Goal: Task Accomplishment & Management: Manage account settings

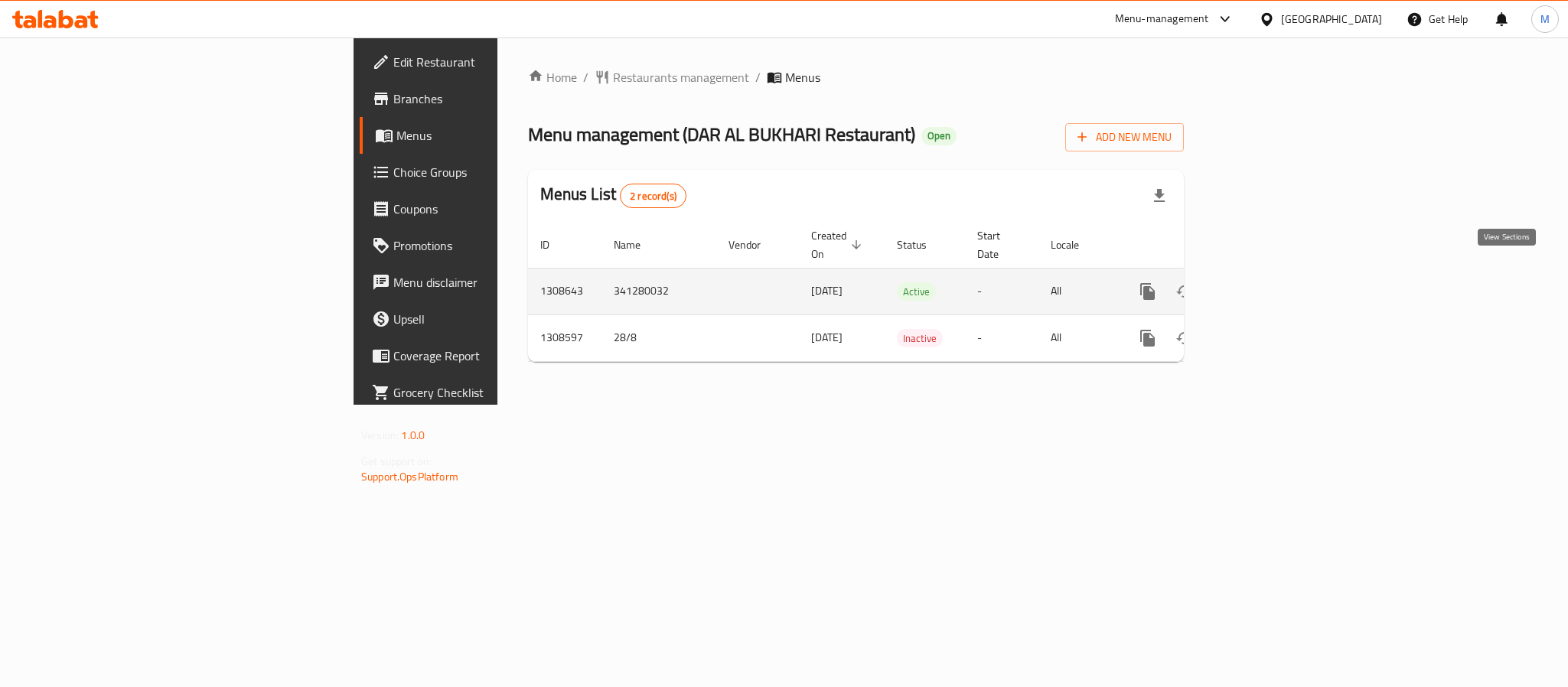
click at [1268, 282] on icon "enhanced table" at bounding box center [1257, 291] width 18 height 18
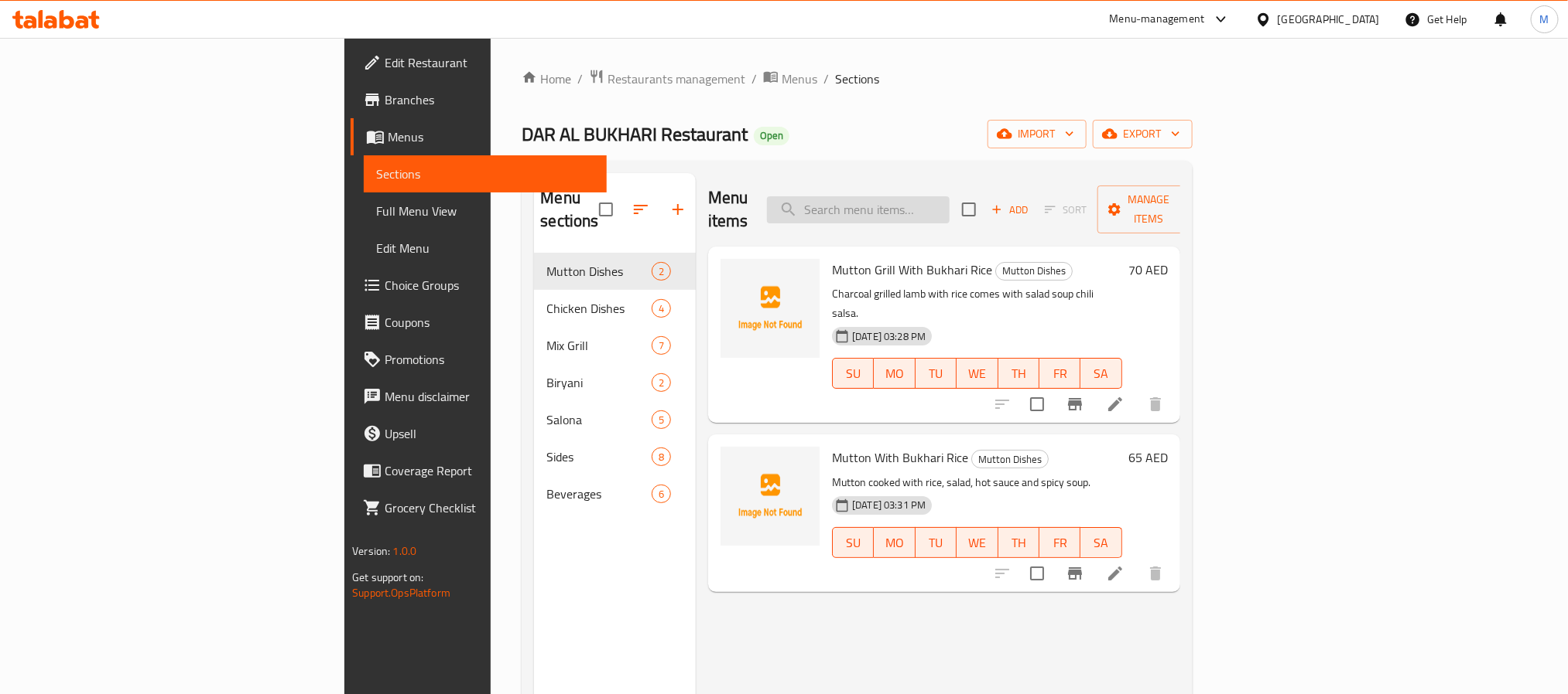
click at [949, 199] on input "search" at bounding box center [858, 210] width 183 height 27
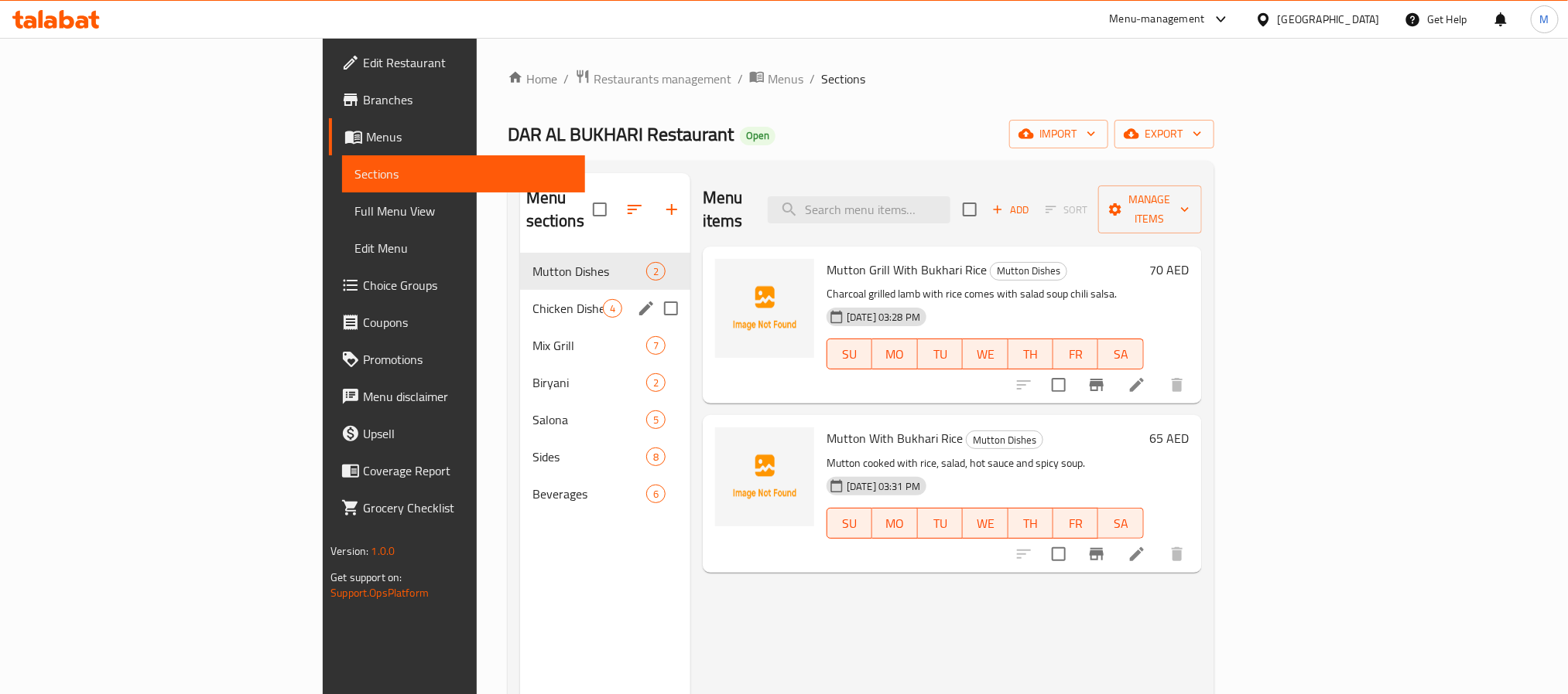
click at [520, 290] on div "Chicken Dishes 4" at bounding box center [605, 309] width 170 height 37
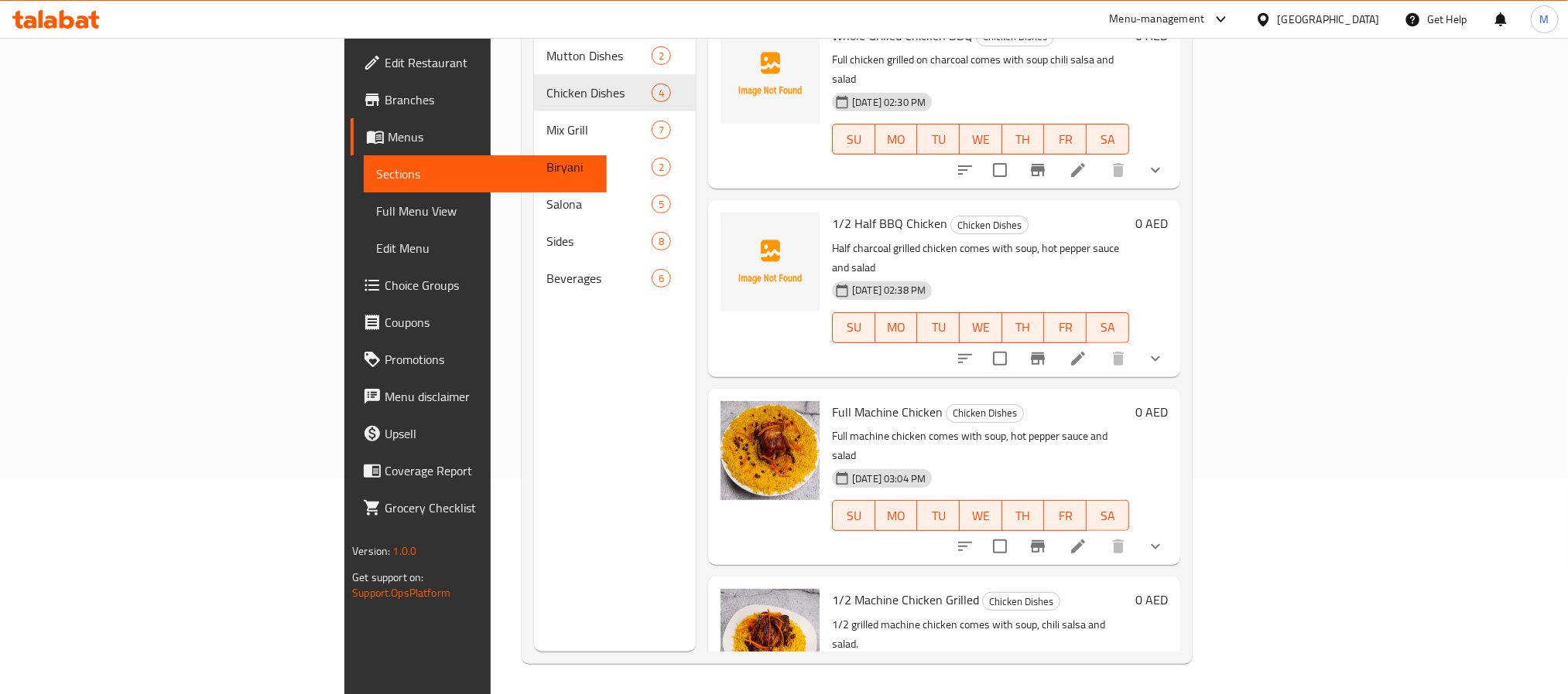
scroll to position [217, 0]
click at [1087, 537] on icon at bounding box center [1077, 546] width 18 height 18
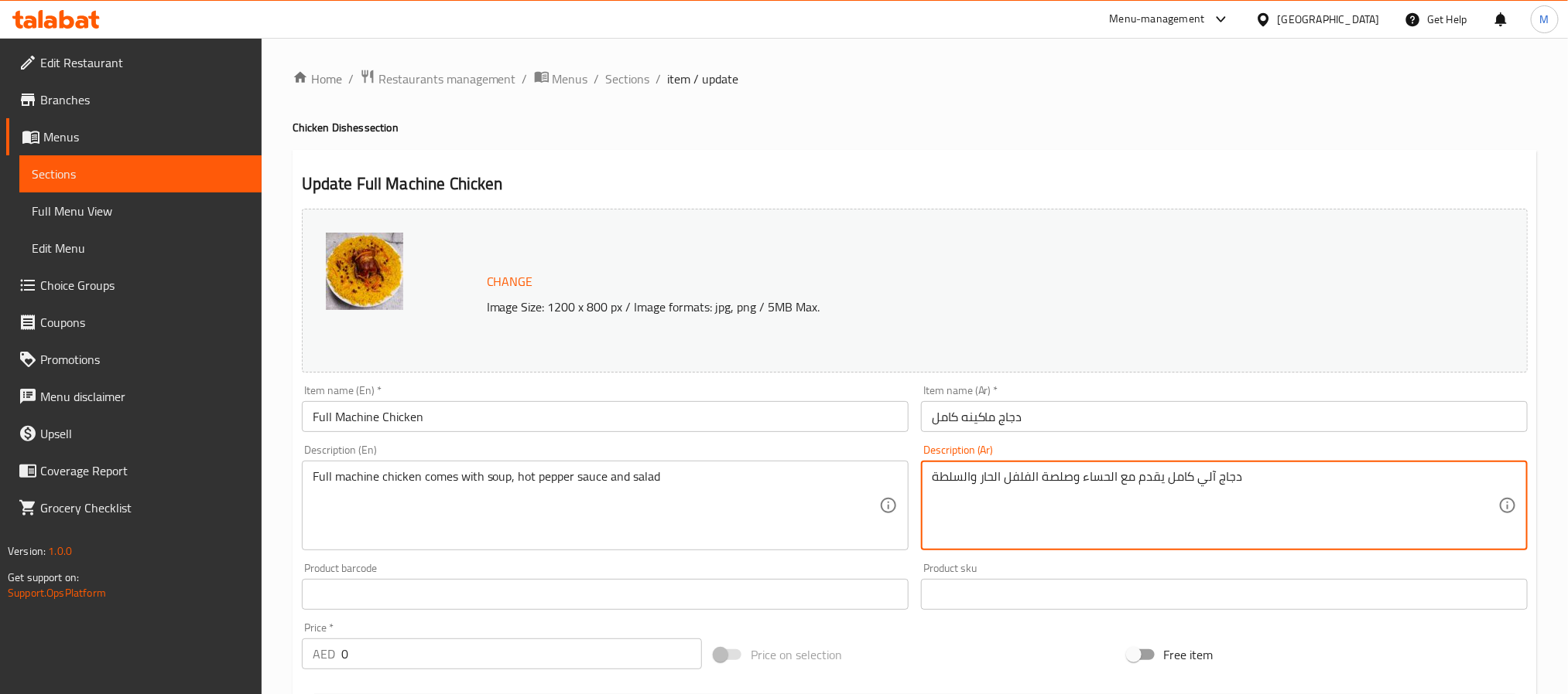
click at [1204, 479] on textarea "دجاج آلي كامل يقدم مع الحساء وصلصة الفلفل الحار والسلطة" at bounding box center [1214, 506] width 566 height 74
type textarea "دجاج ماكينة كامل يقدم مع الحساء وصلصة الفلفل الحار والسلطة"
click at [1045, 426] on input "دجاج ماكينه كامل" at bounding box center [1224, 416] width 607 height 31
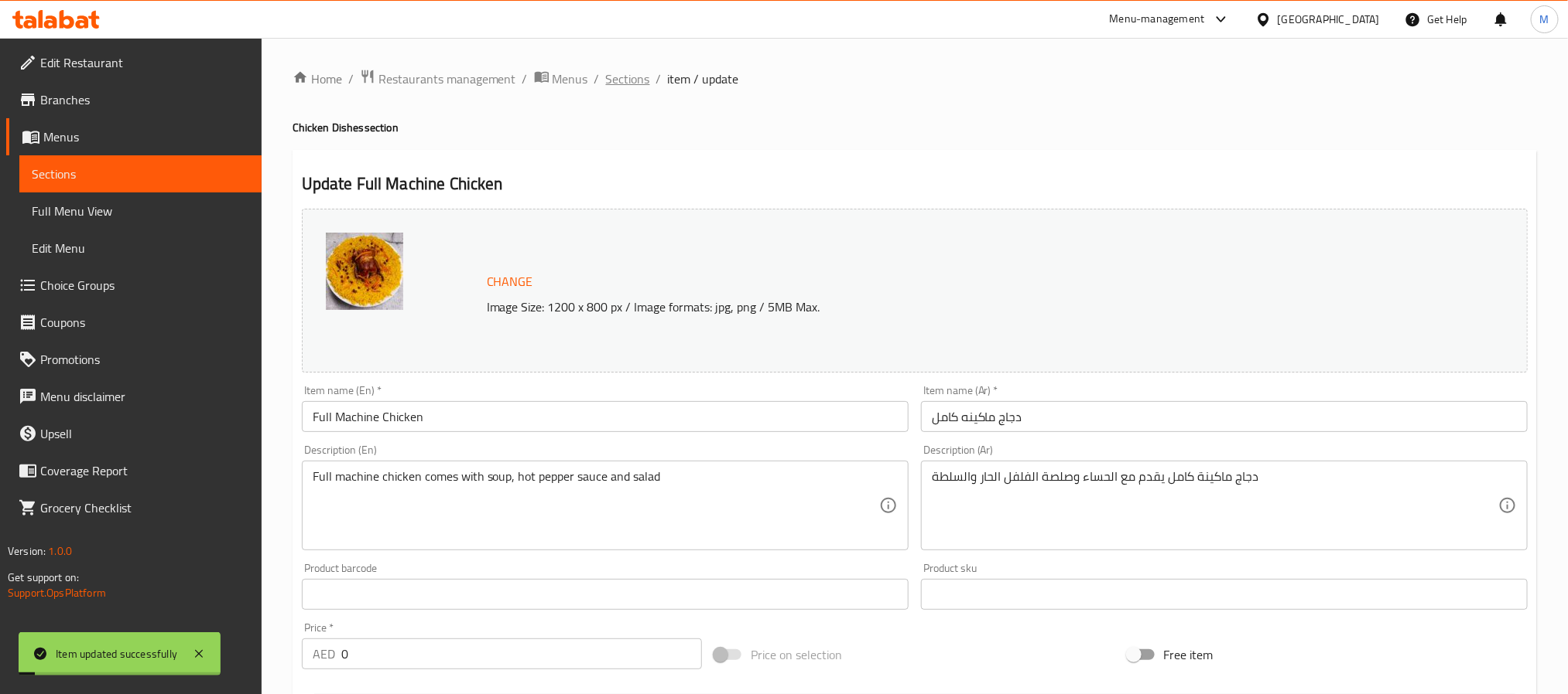
click at [628, 75] on span "Sections" at bounding box center [628, 78] width 44 height 18
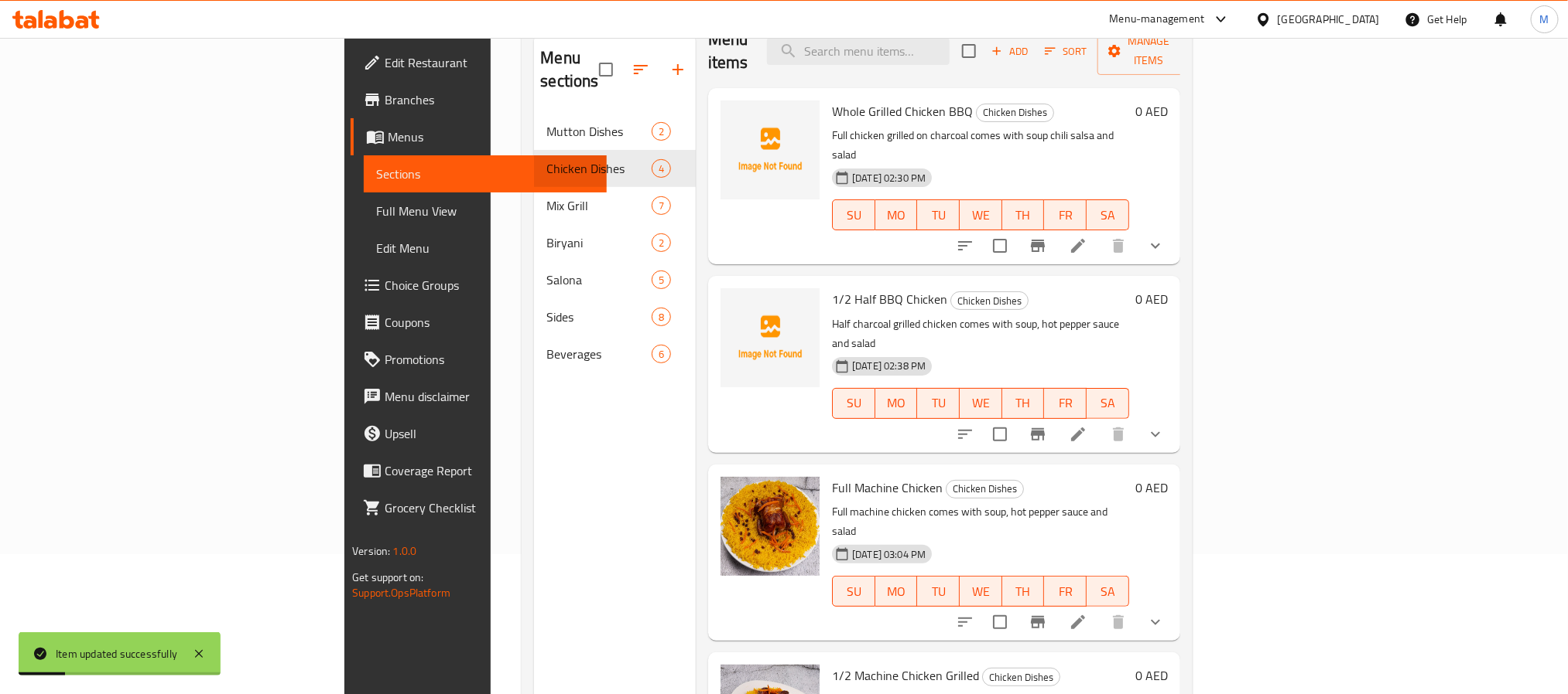
scroll to position [217, 0]
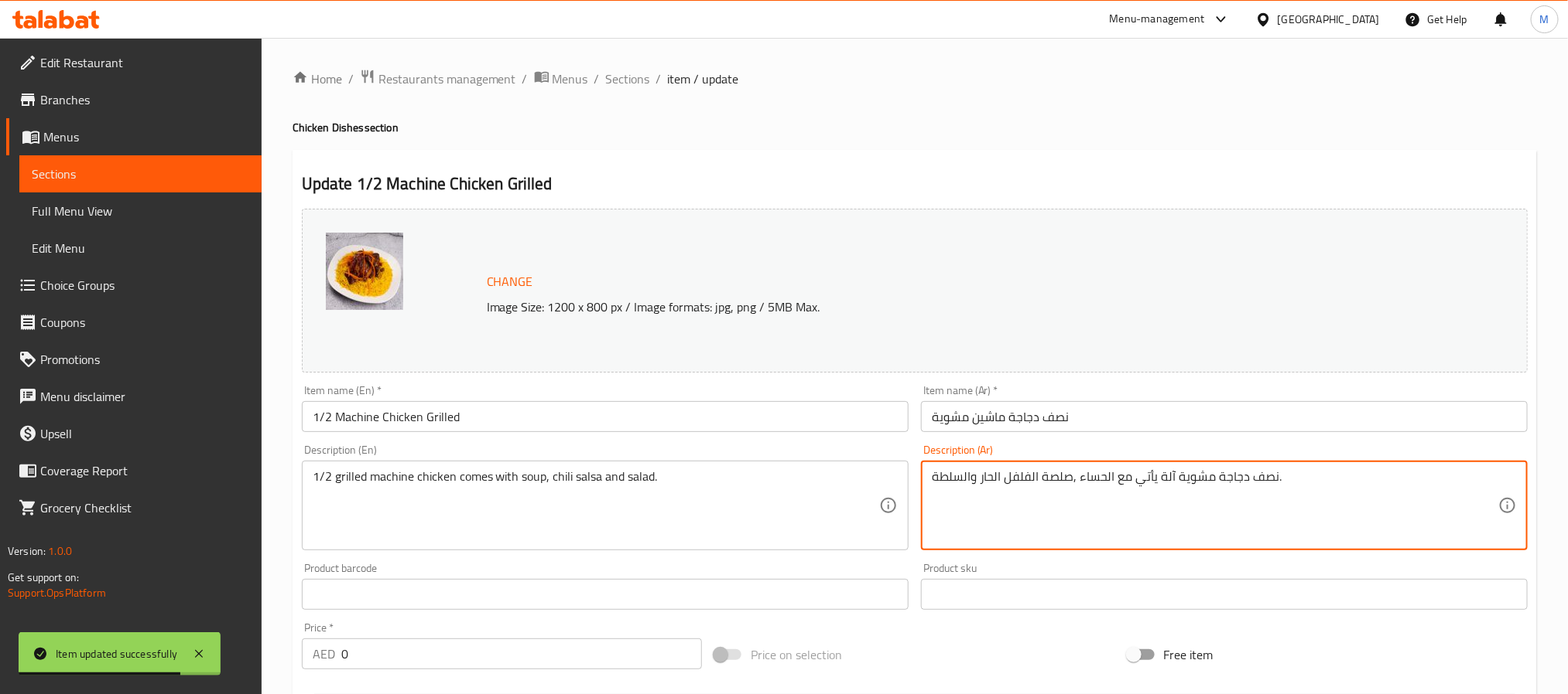
click at [1164, 473] on textarea "نصف دجاجة مشوية آلة يأتي مع الحساء ,صلصة الفلفل الحار والسلطة." at bounding box center [1214, 506] width 566 height 74
type textarea "نصف دجاجة مشوية ماكينة يأتي مع الحساء ,صلصة الفلفل الحار والسلطة."
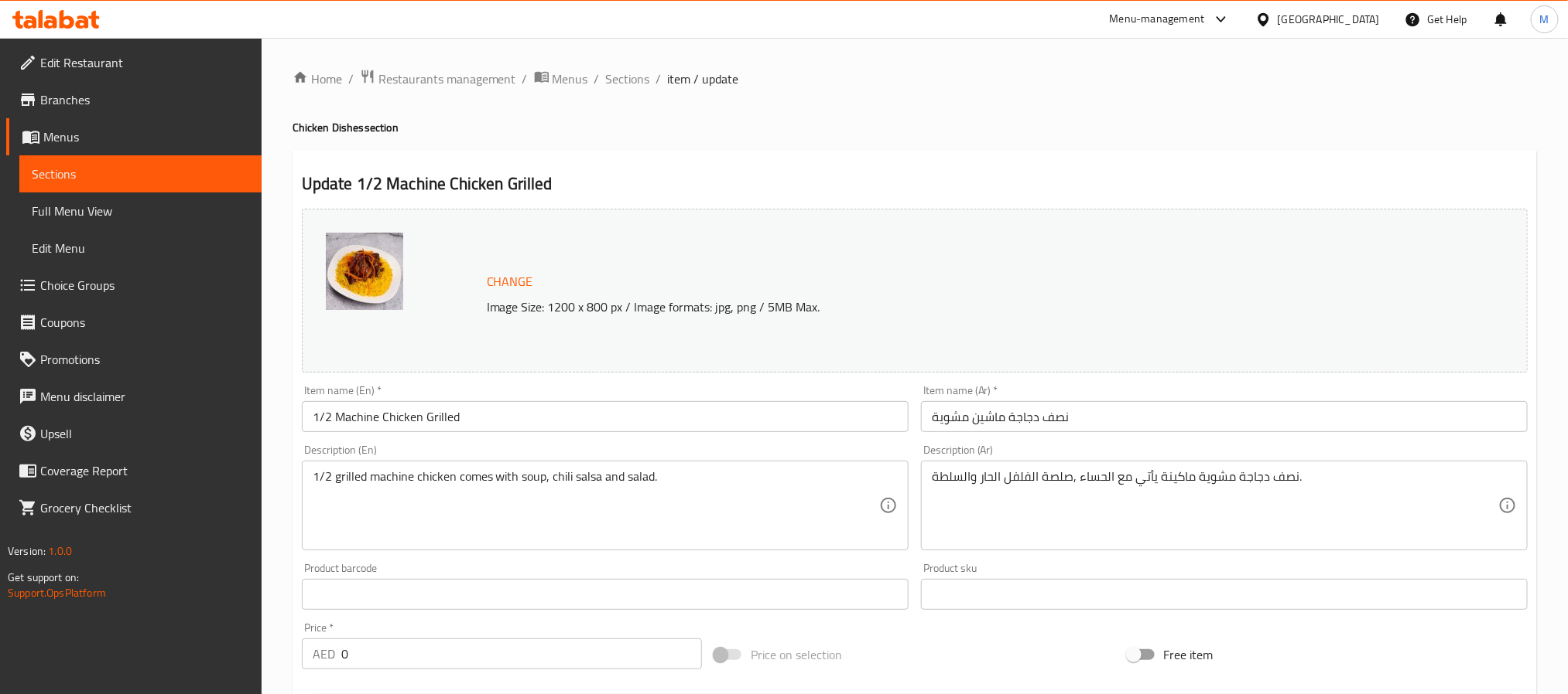
click at [1163, 469] on div "نصف دجاجة مشوية ماكينة يأتي مع الحساء ,صلصة الفلفل الحار والسلطة. Description (…" at bounding box center [1224, 505] width 607 height 89
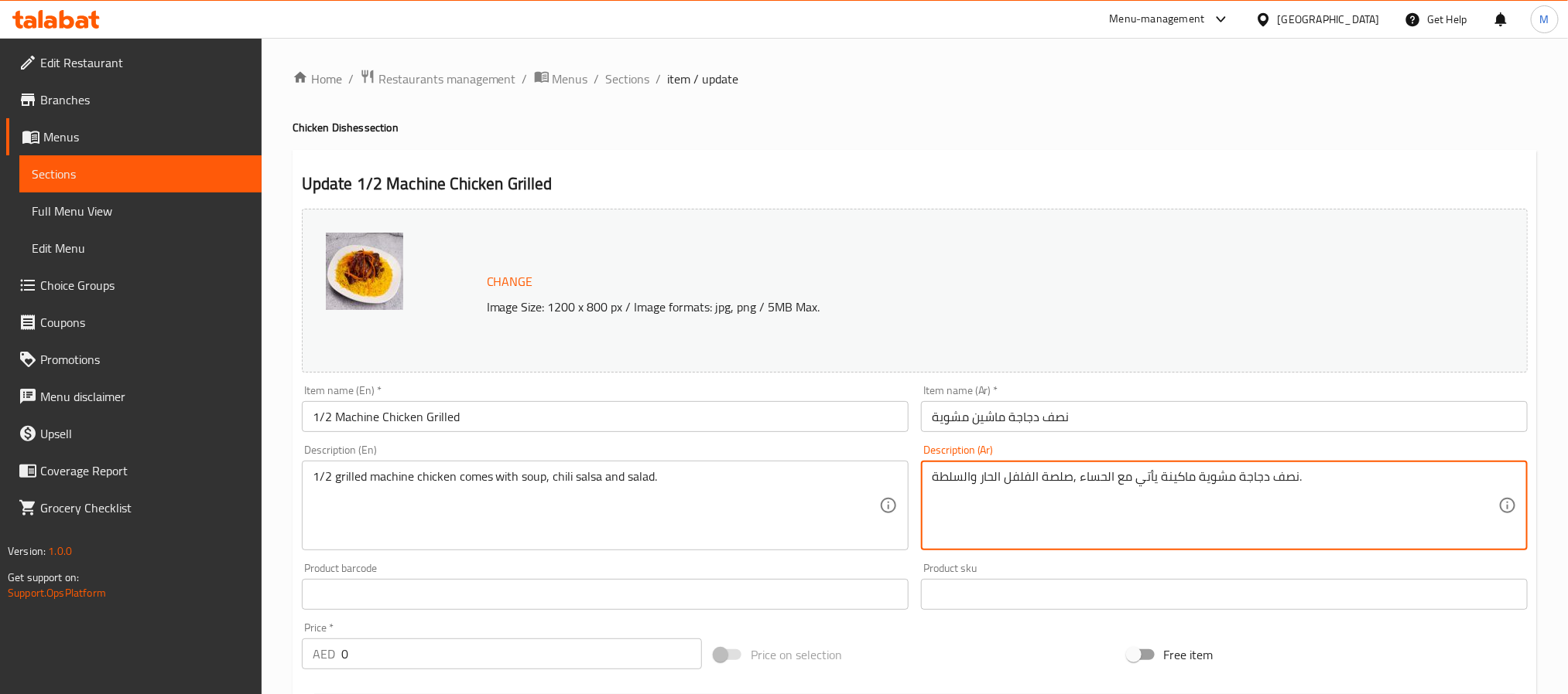
click at [1182, 479] on textarea "نصف دجاجة مشوية ماكينة يأتي مع الحساء ,صلصة الفلفل الحار والسلطة." at bounding box center [1214, 506] width 566 height 74
click at [1184, 479] on textarea "نصف دجاجة مشوية ماكينة يأتي مع الحساء ,صلصة الفلفل الحار والسلطة." at bounding box center [1214, 506] width 566 height 74
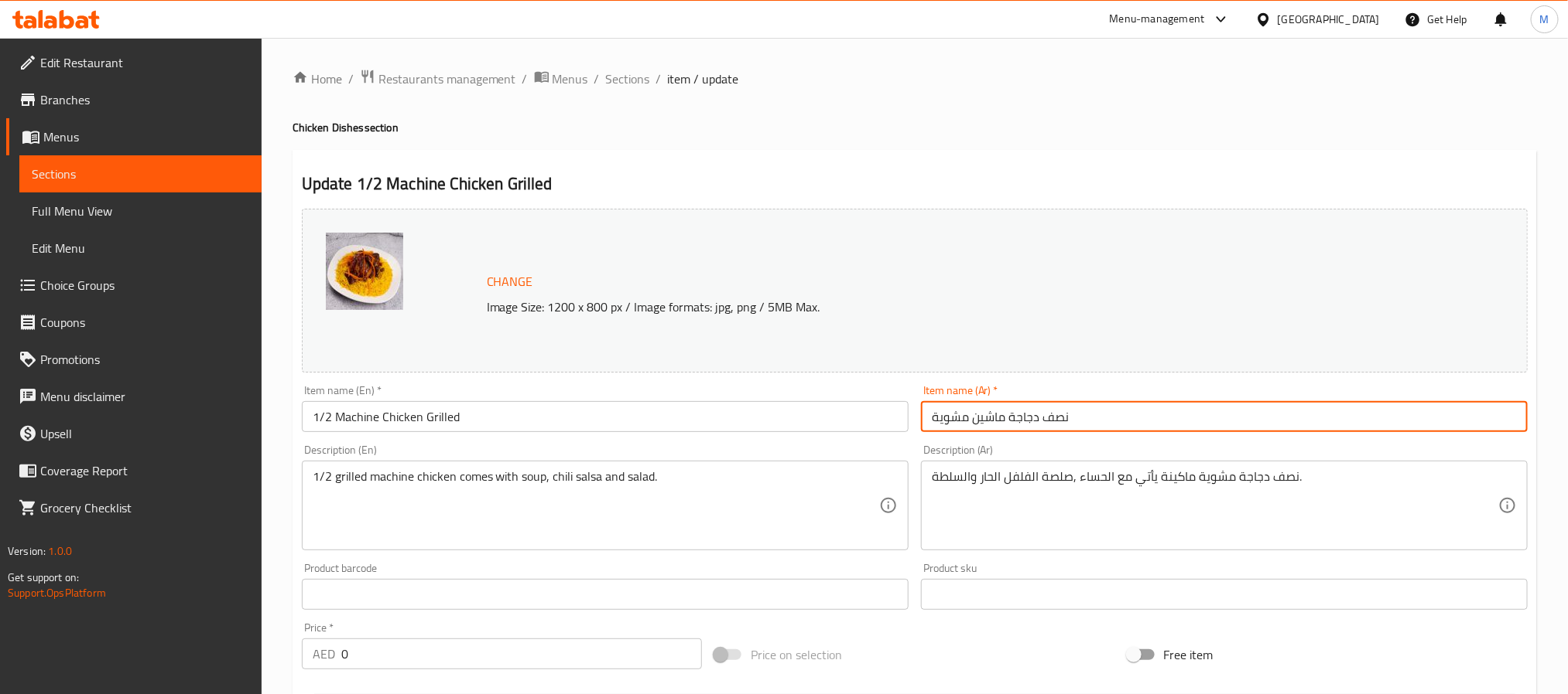
drag, startPoint x: 967, startPoint y: 411, endPoint x: 974, endPoint y: 418, distance: 9.9
click at [968, 413] on input "نصف دجاجة ماشين مشوية" at bounding box center [1224, 416] width 607 height 31
click at [982, 420] on input "نصف دجاجة ماشين مشوية" at bounding box center [1224, 416] width 607 height 31
paste input "كينة"
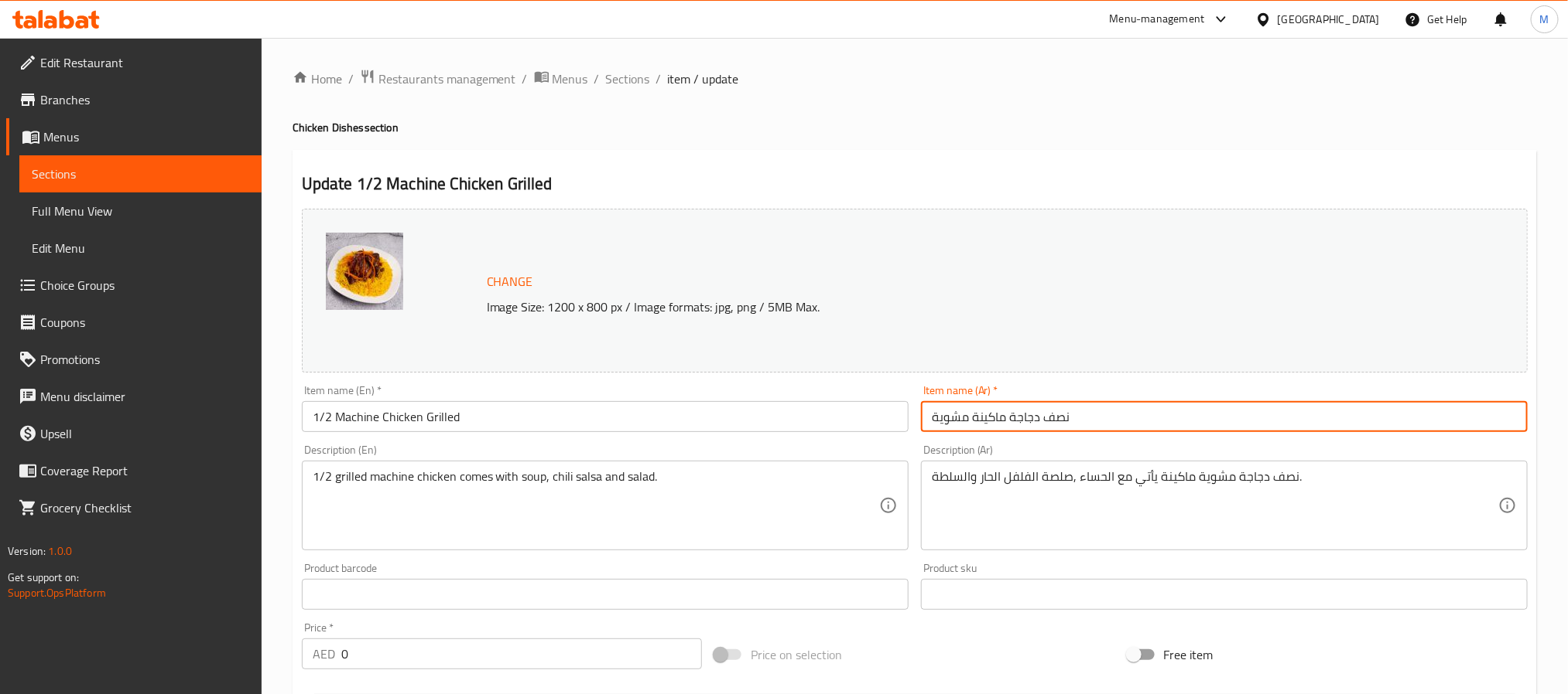
type input "نصف دجاجة ماكينة مشوية"
click at [611, 77] on span "Sections" at bounding box center [628, 78] width 44 height 18
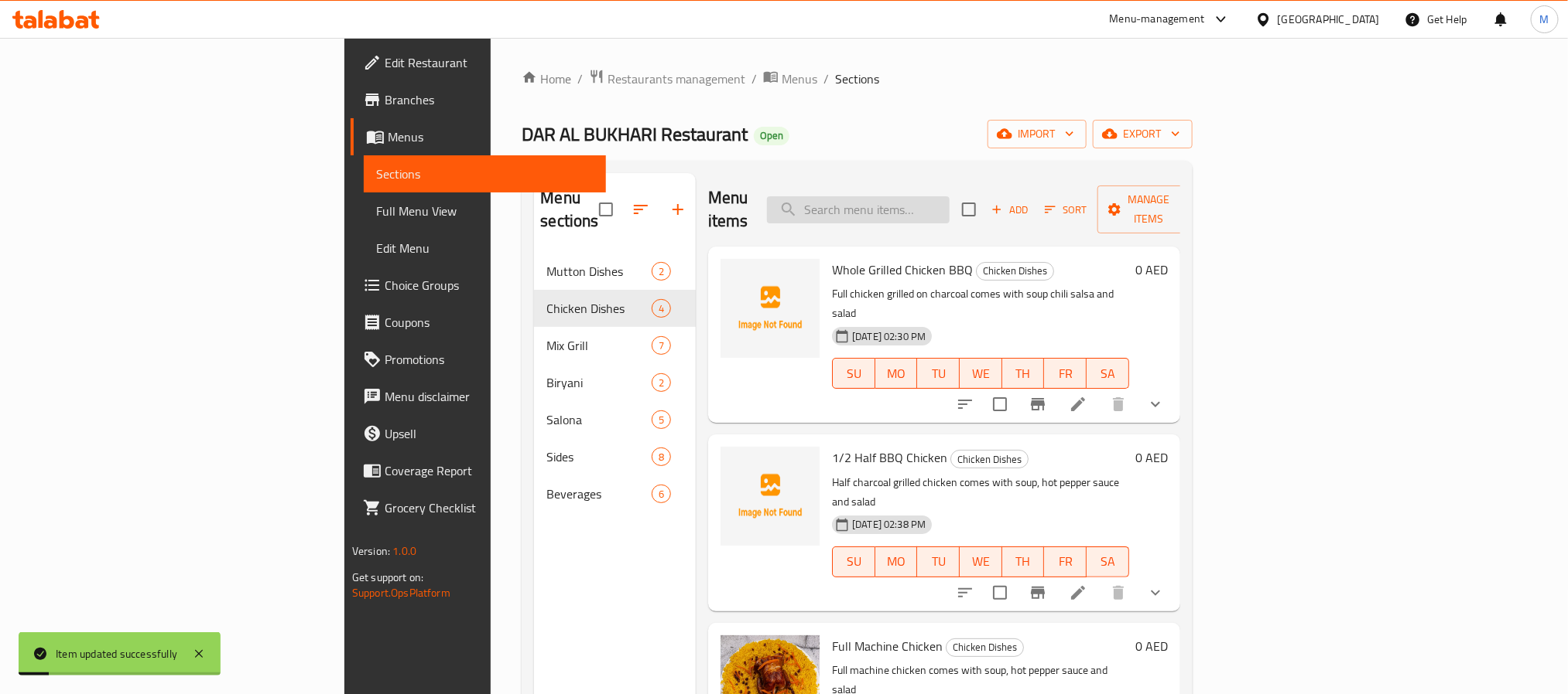
click at [949, 199] on input "search" at bounding box center [858, 210] width 183 height 27
type input "machine"
click at [1183, 140] on icon "button" at bounding box center [1176, 134] width 16 height 16
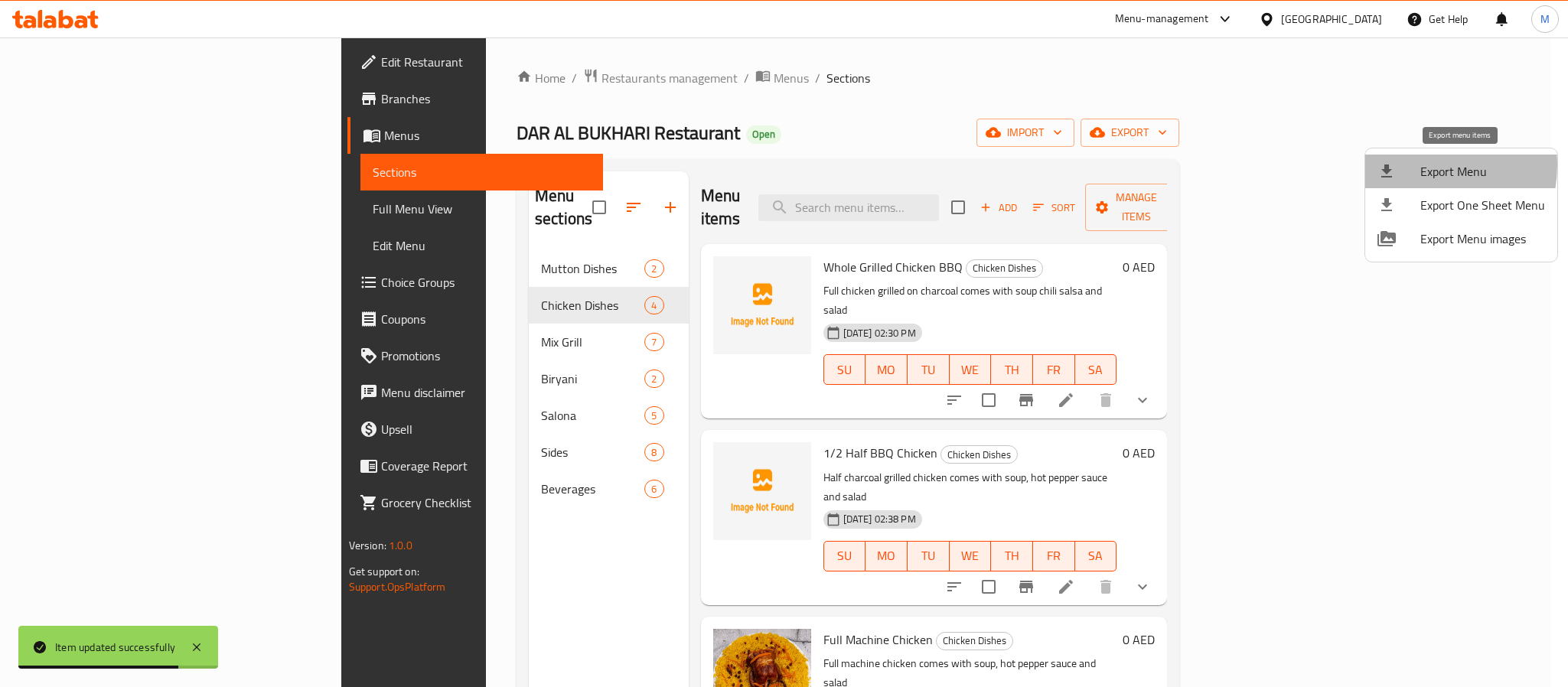
click at [1419, 165] on div at bounding box center [1399, 171] width 43 height 18
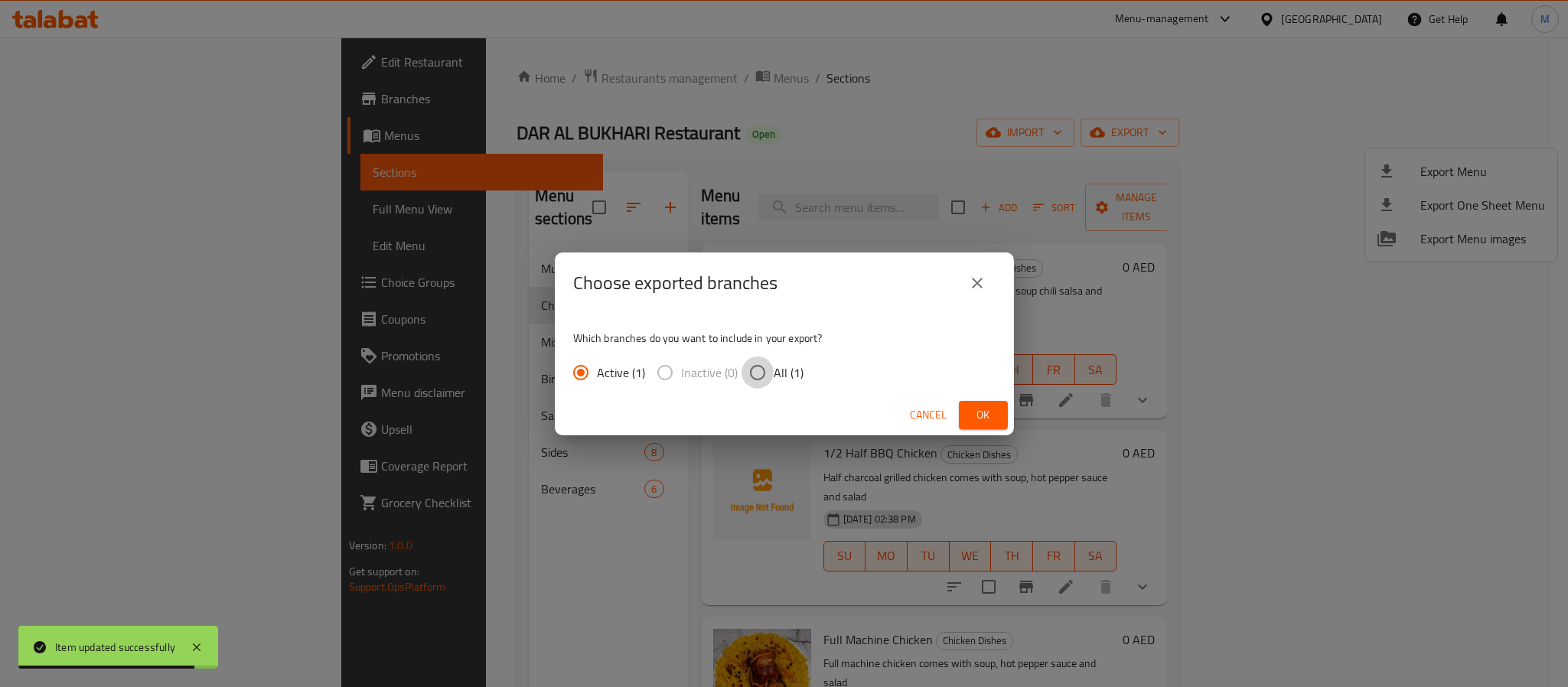
drag, startPoint x: 767, startPoint y: 371, endPoint x: 797, endPoint y: 382, distance: 32.0
click at [768, 372] on input "All (1)" at bounding box center [757, 373] width 32 height 32
radio input "true"
click at [960, 412] on button "Ok" at bounding box center [983, 415] width 49 height 29
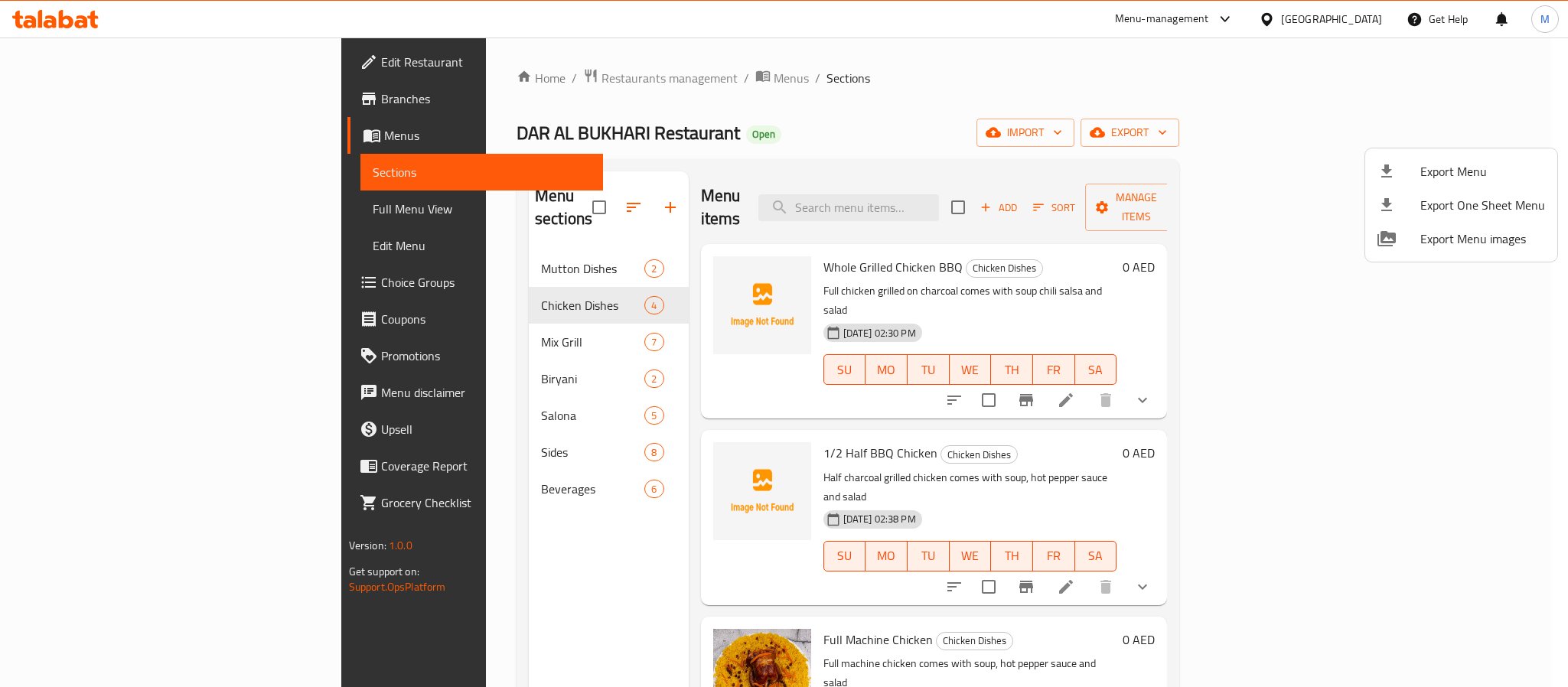
click at [1327, 12] on div at bounding box center [784, 343] width 1568 height 687
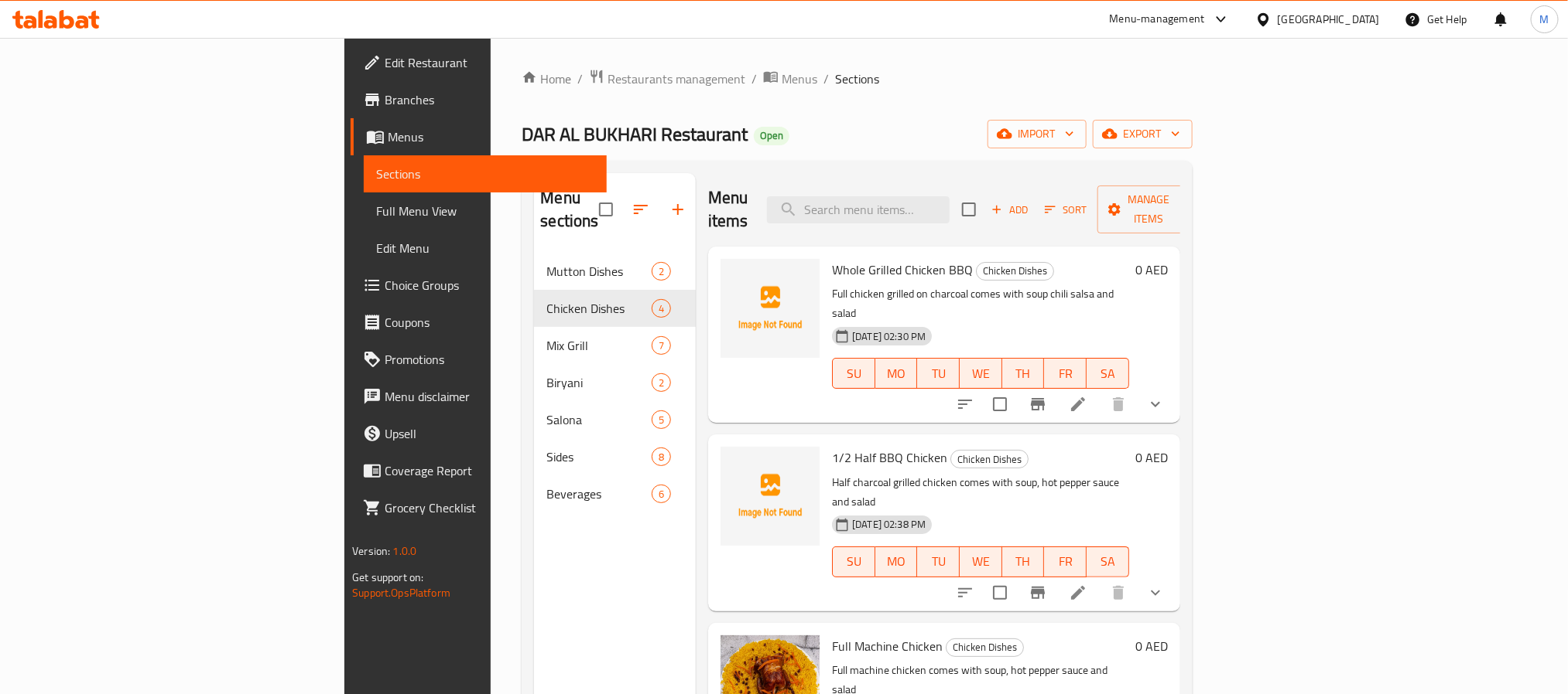
click at [1338, 12] on div "[GEOGRAPHIC_DATA]" at bounding box center [1328, 18] width 102 height 17
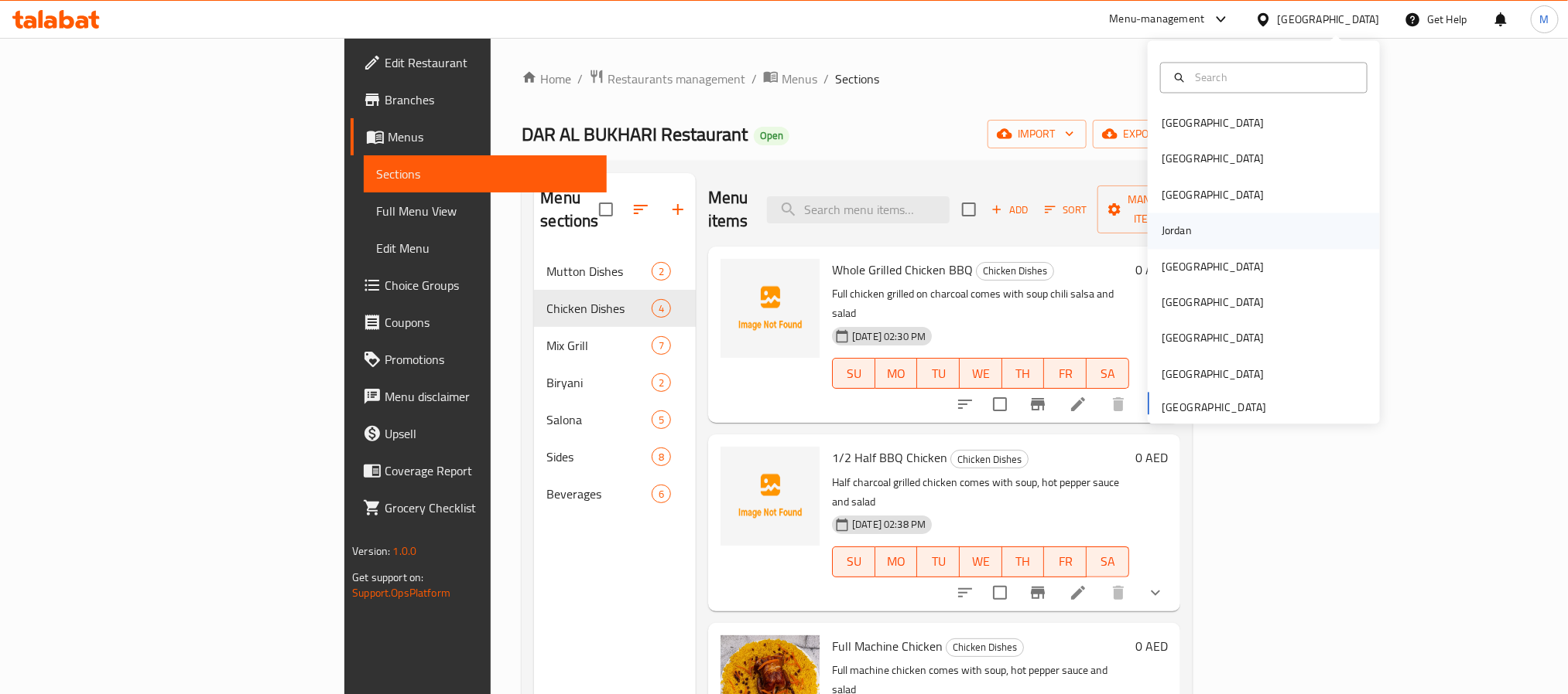
click at [1190, 239] on div "Jordan" at bounding box center [1263, 231] width 232 height 36
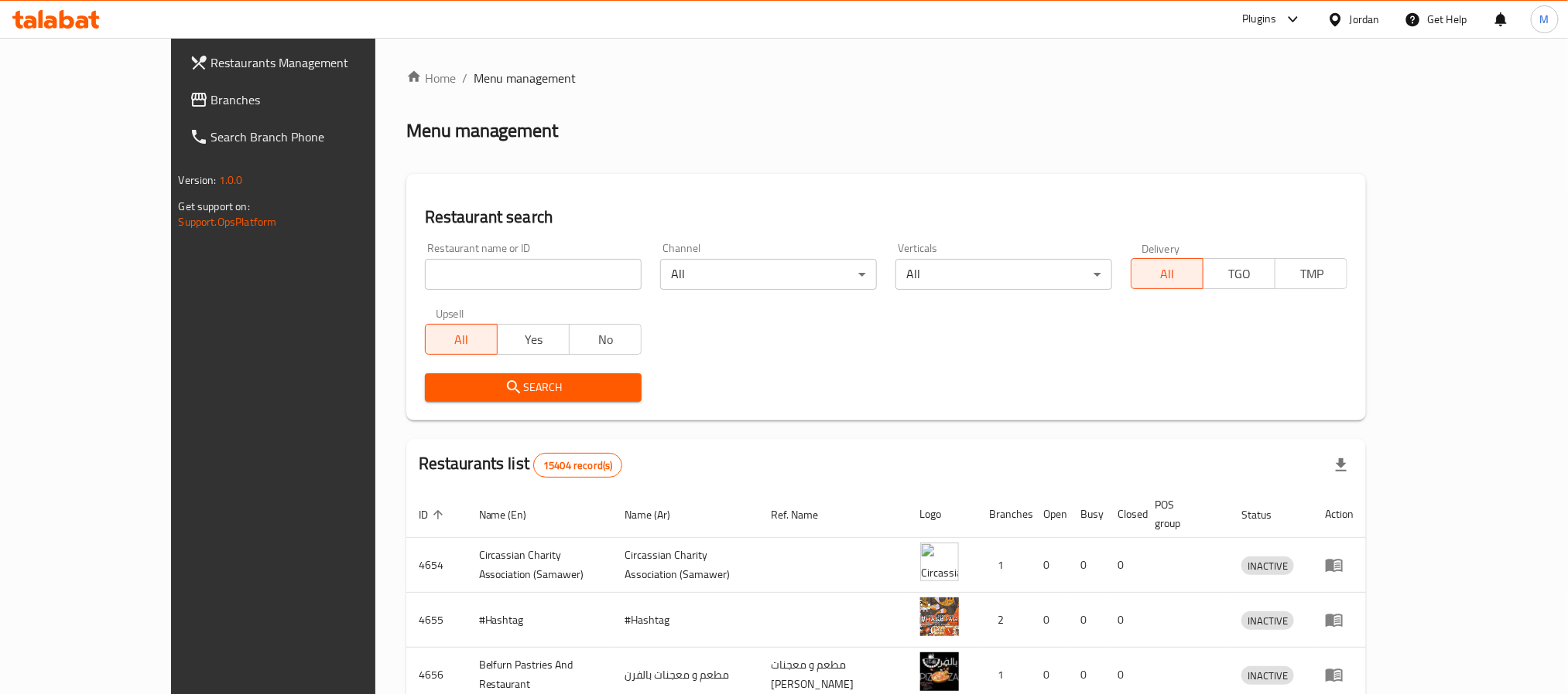
click at [530, 279] on input "search" at bounding box center [533, 274] width 217 height 31
paste input "Al Ameed Coffee"
click button "Search" at bounding box center [533, 388] width 217 height 29
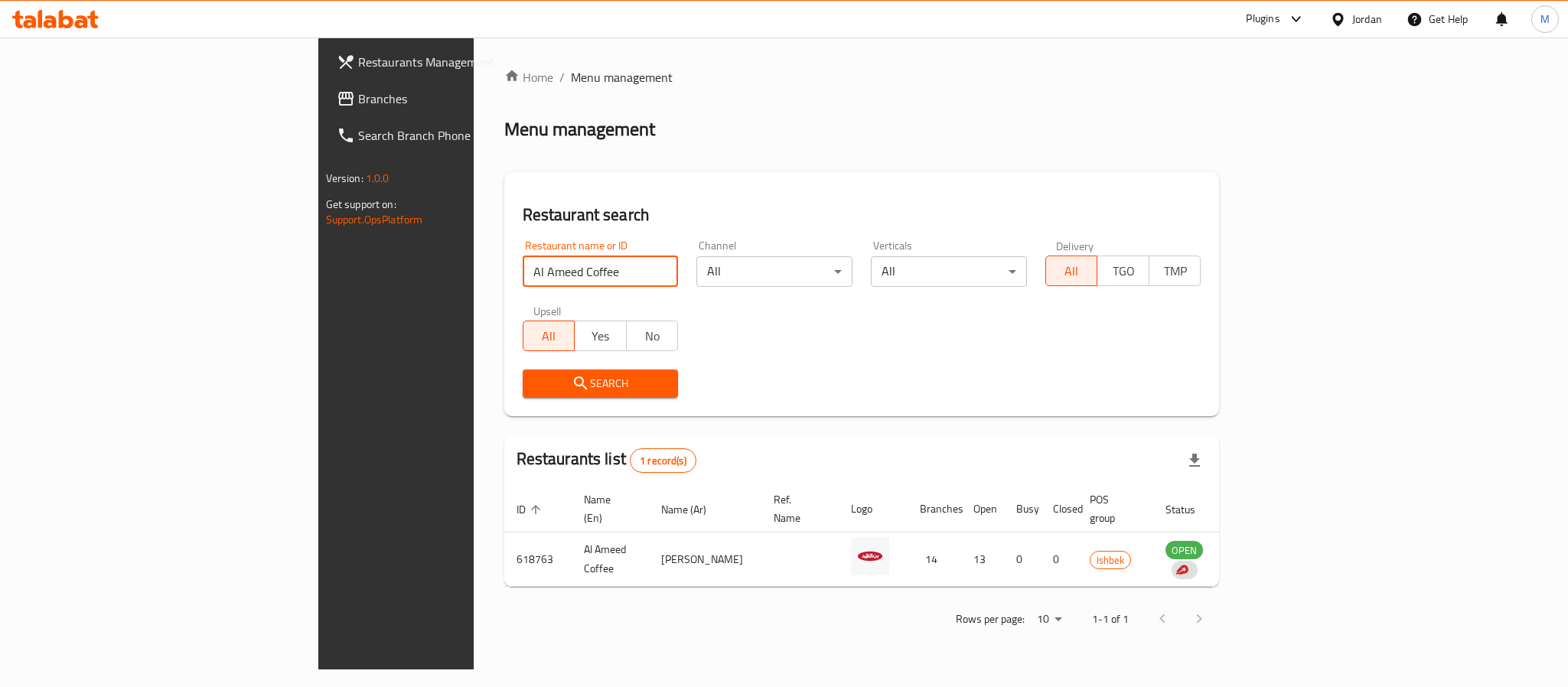
paste input "726861"
type input "726861"
click at [1341, 17] on icon at bounding box center [1338, 18] width 10 height 13
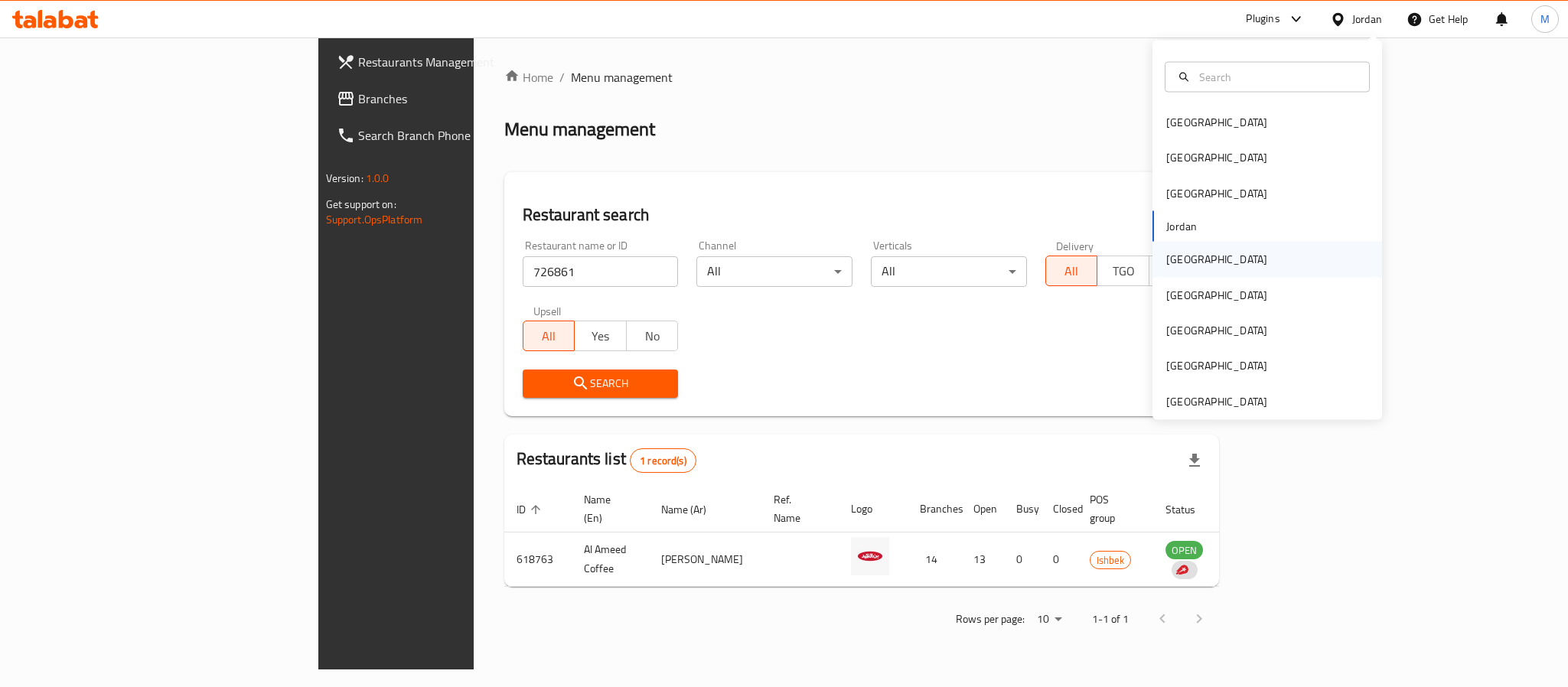
click at [1199, 251] on div "Kuwait" at bounding box center [1267, 260] width 229 height 36
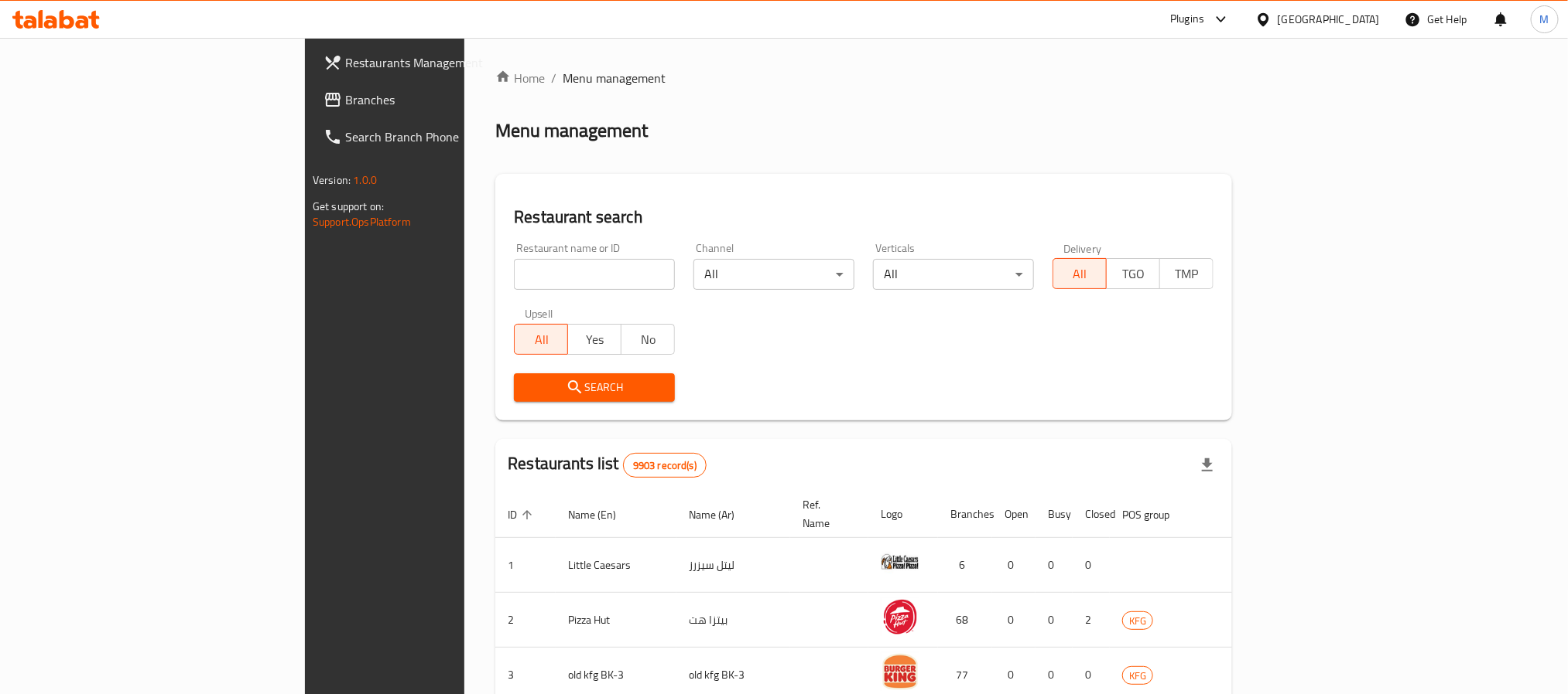
drag, startPoint x: 385, startPoint y: 274, endPoint x: 397, endPoint y: 279, distance: 13.0
click at [514, 274] on input "search" at bounding box center [593, 274] width 161 height 31
paste input "726861"
type input "726861"
click button "Search" at bounding box center [593, 388] width 161 height 29
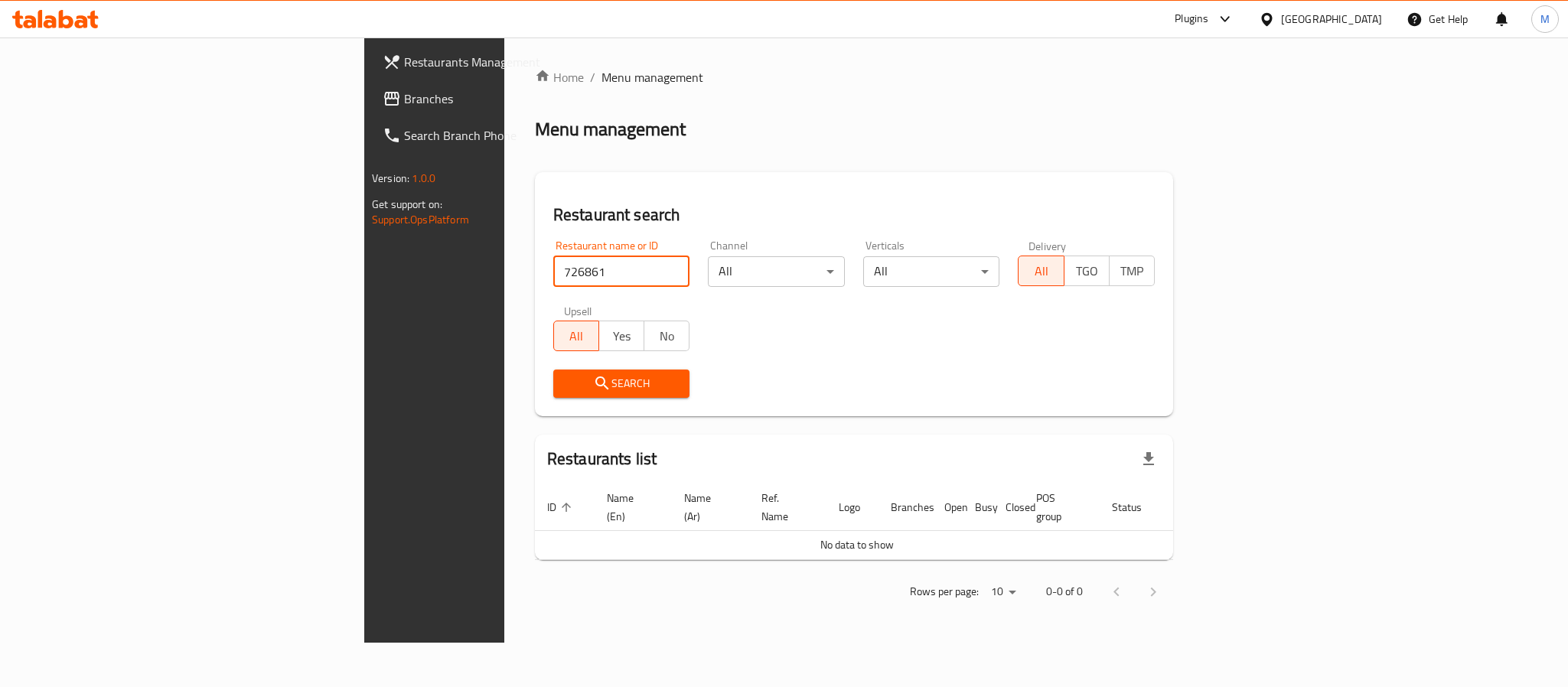
click at [404, 102] on span "Branches" at bounding box center [509, 98] width 210 height 18
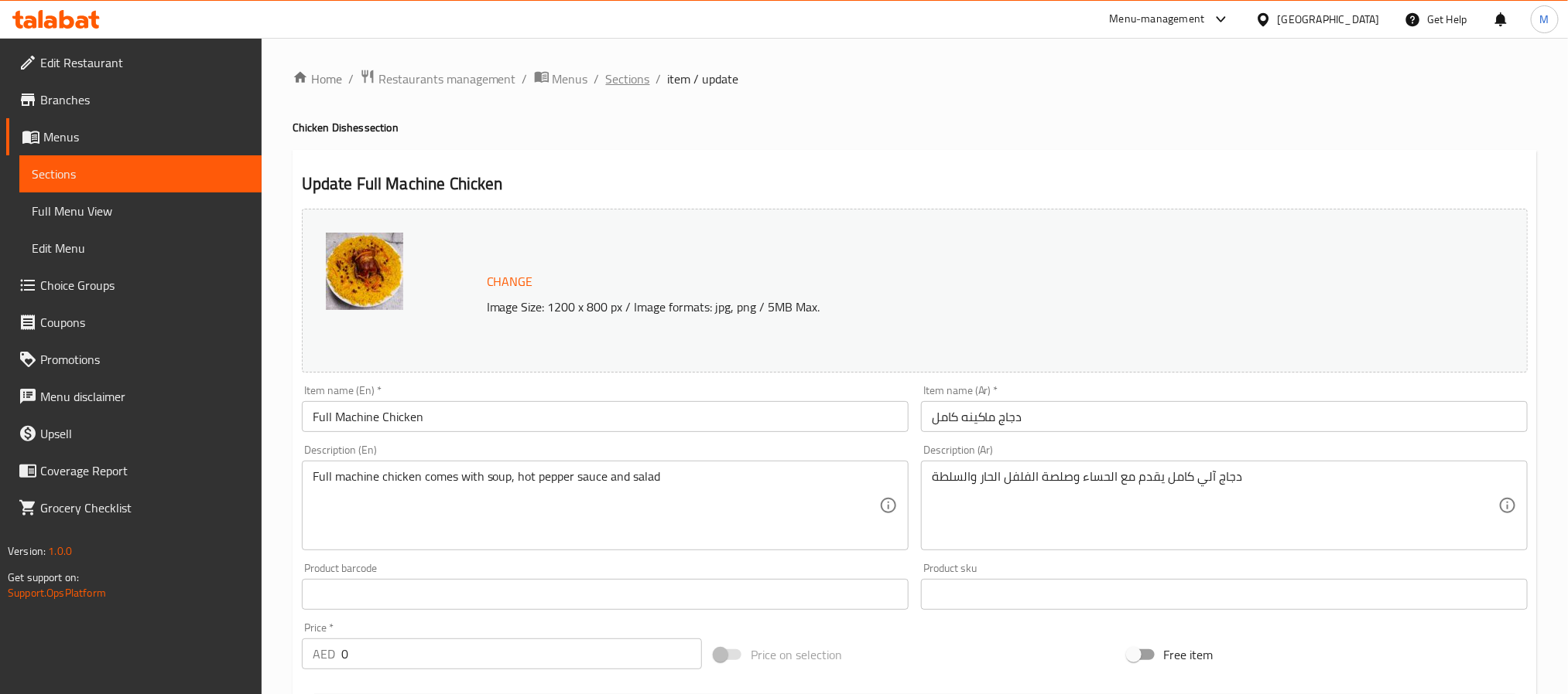
click at [629, 86] on span "Sections" at bounding box center [628, 78] width 44 height 18
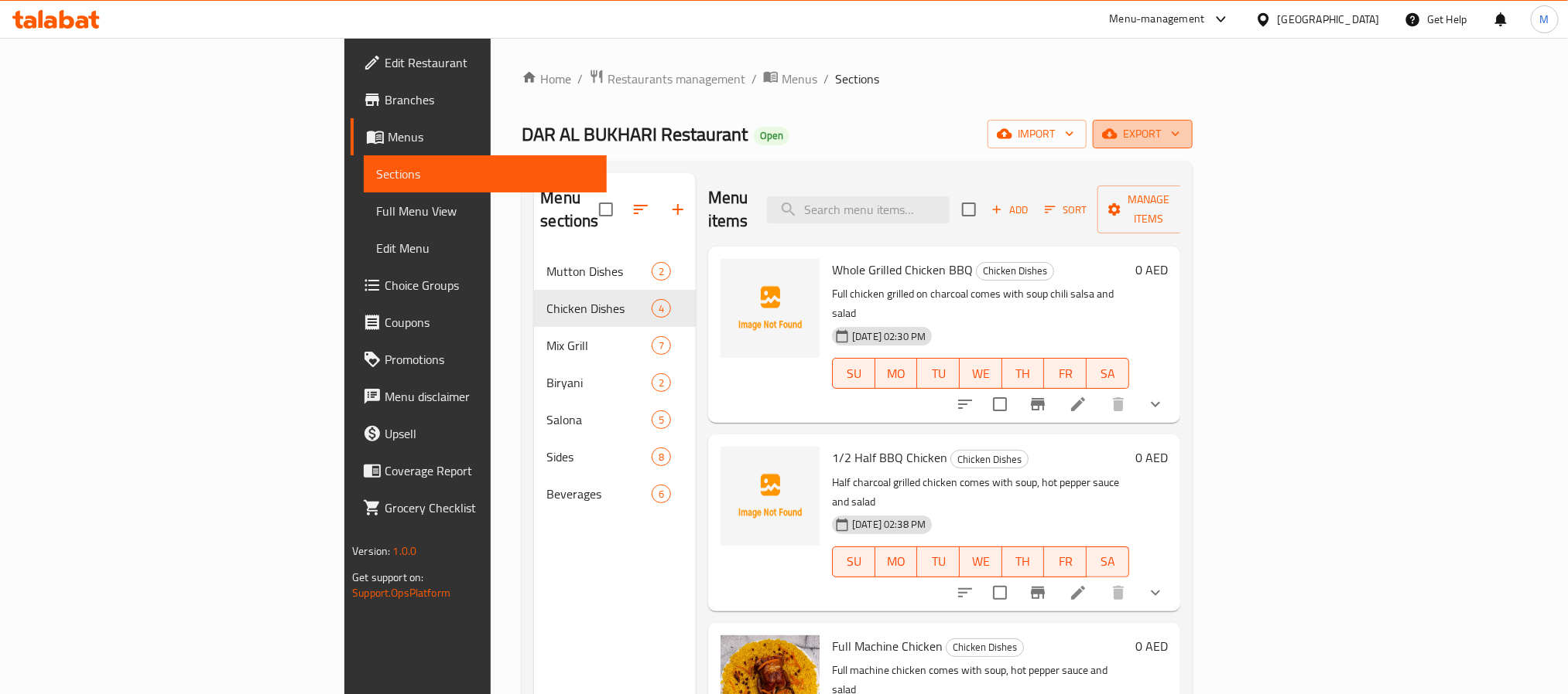
click at [1180, 133] on span "export" at bounding box center [1142, 134] width 75 height 19
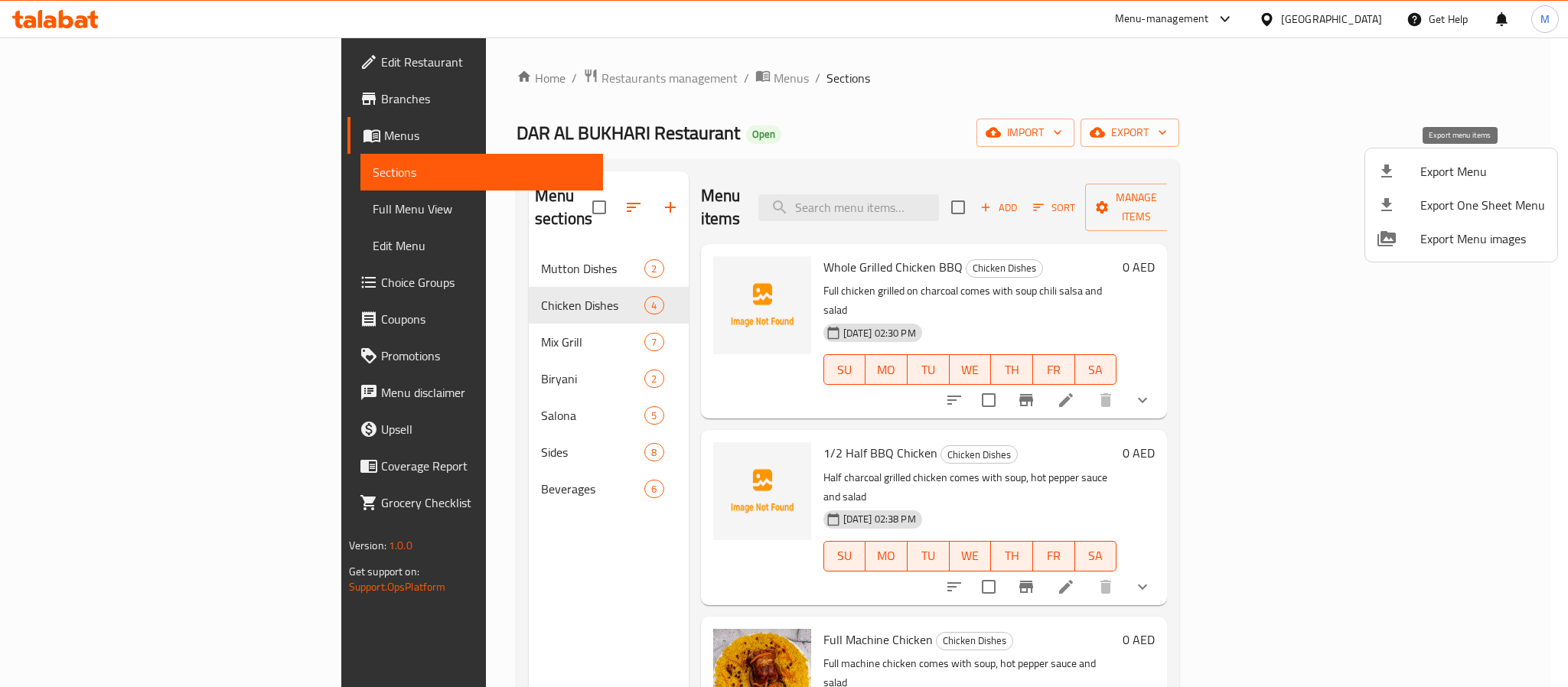
click at [1410, 166] on div at bounding box center [1399, 171] width 43 height 18
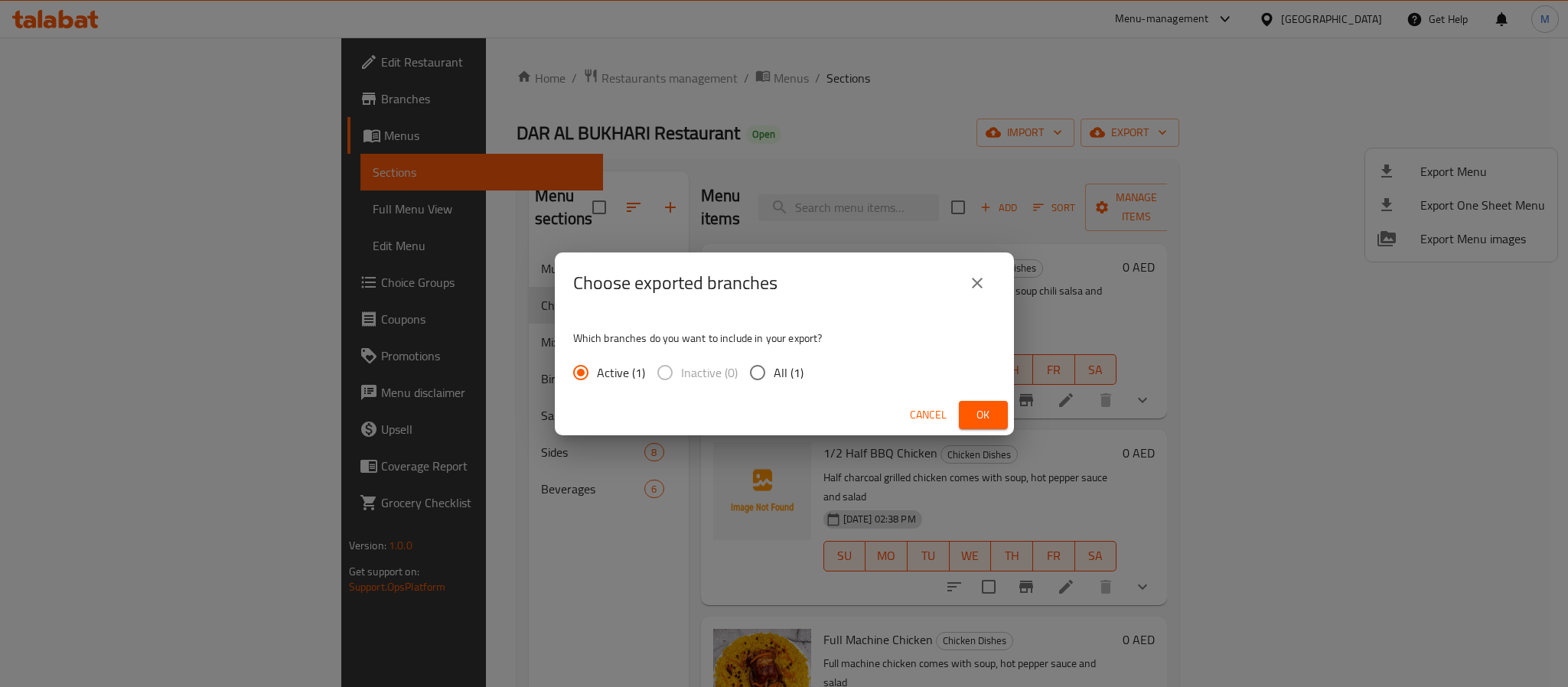
click at [765, 374] on input "All (1)" at bounding box center [757, 373] width 32 height 32
radio input "true"
click at [974, 406] on span "Ok" at bounding box center [983, 415] width 24 height 19
